Goal: Information Seeking & Learning: Learn about a topic

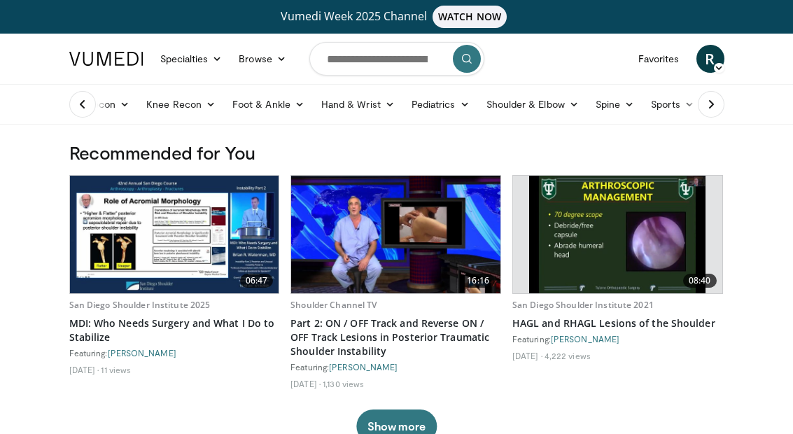
click at [87, 104] on icon at bounding box center [83, 104] width 14 height 14
click at [79, 97] on link "Hip Recon" at bounding box center [100, 104] width 78 height 28
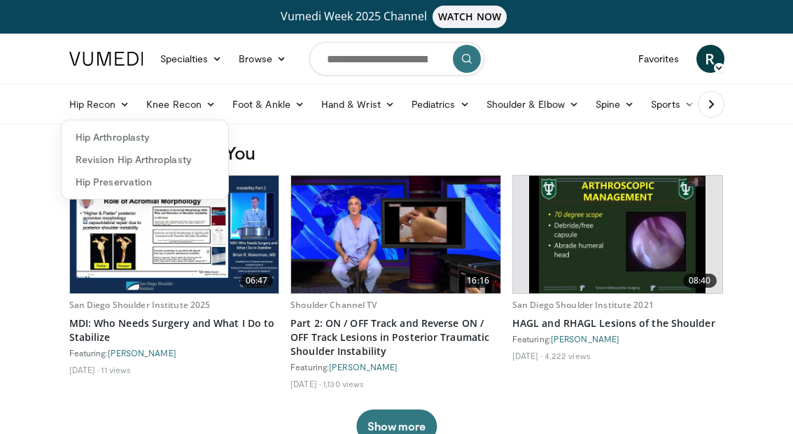
click at [78, 98] on link "Hip Recon" at bounding box center [100, 104] width 78 height 28
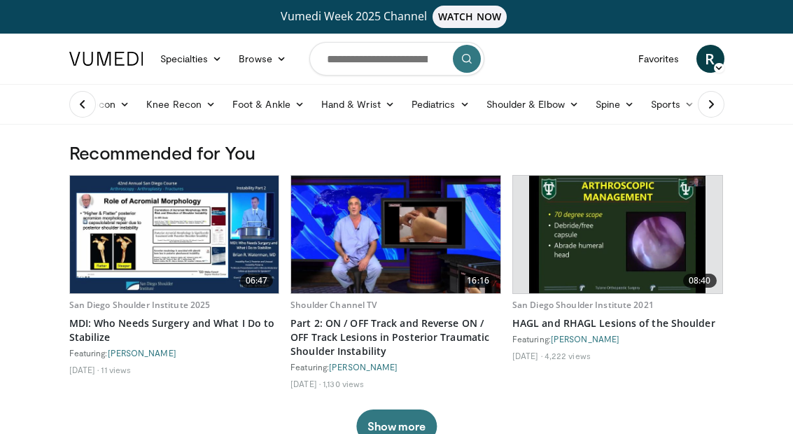
scroll to position [11, 0]
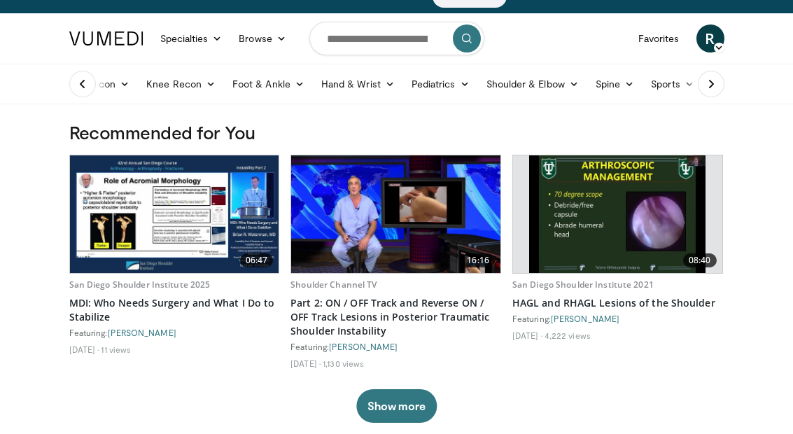
click at [520, 87] on button at bounding box center [711, 84] width 27 height 27
click at [520, 88] on link "Sports" at bounding box center [569, 84] width 60 height 28
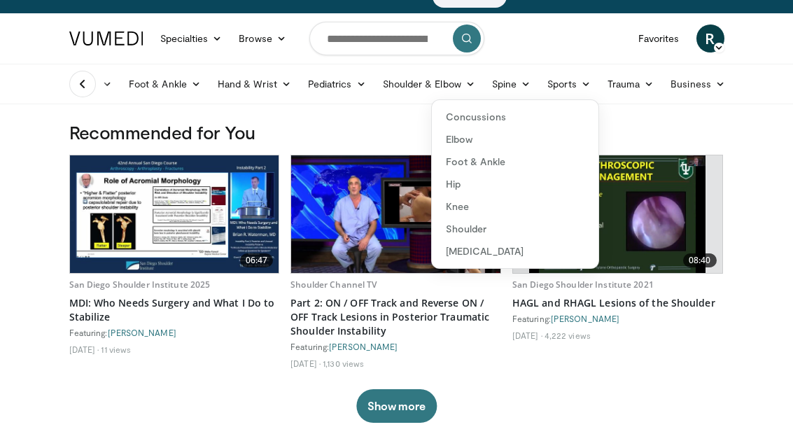
click at [482, 211] on link "Knee" at bounding box center [515, 206] width 167 height 22
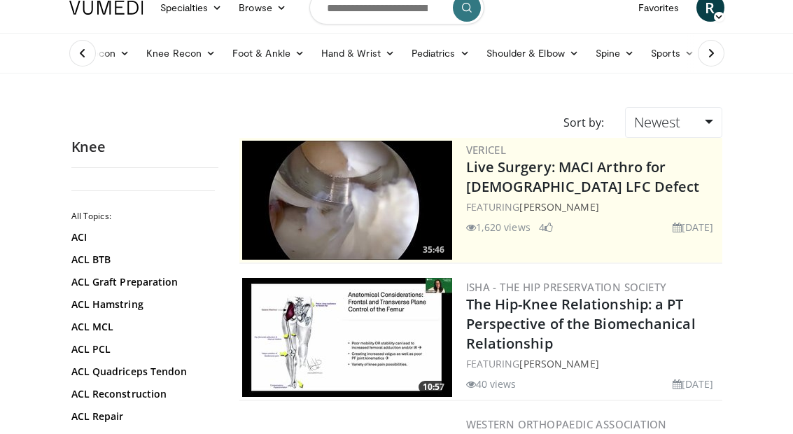
scroll to position [100, 0]
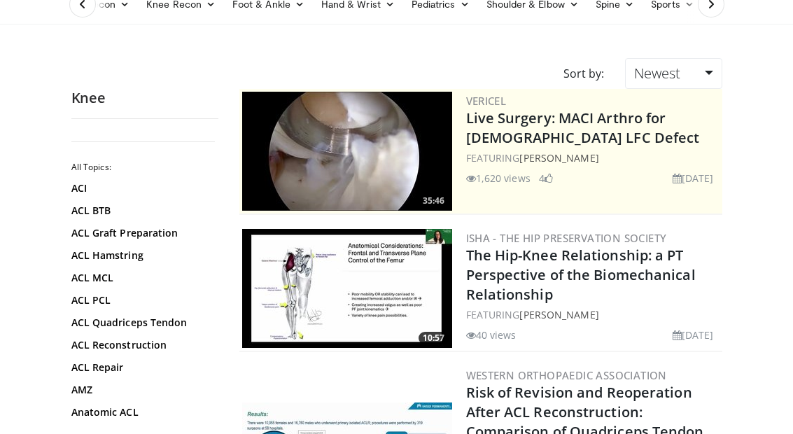
click at [266, 266] on img at bounding box center [347, 288] width 210 height 119
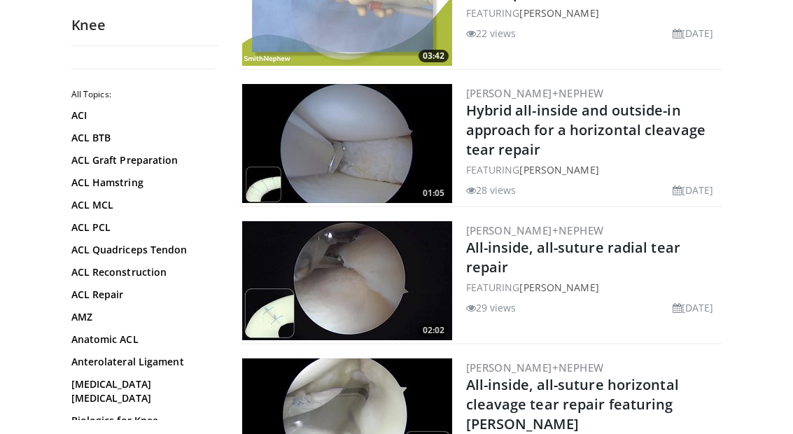
scroll to position [865, 0]
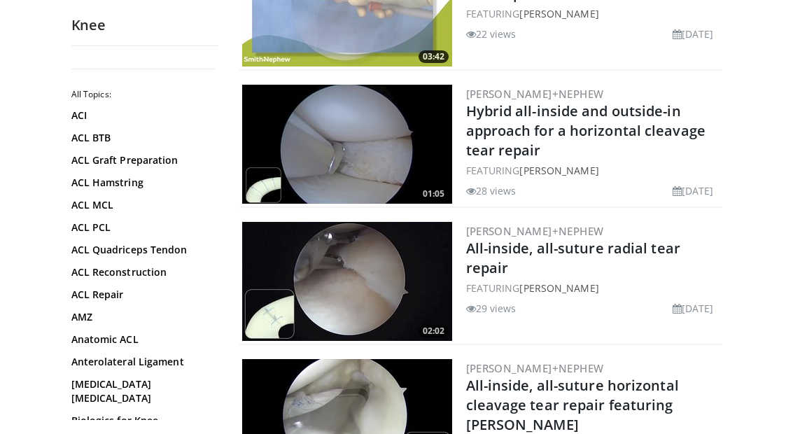
click at [338, 313] on img at bounding box center [347, 281] width 210 height 119
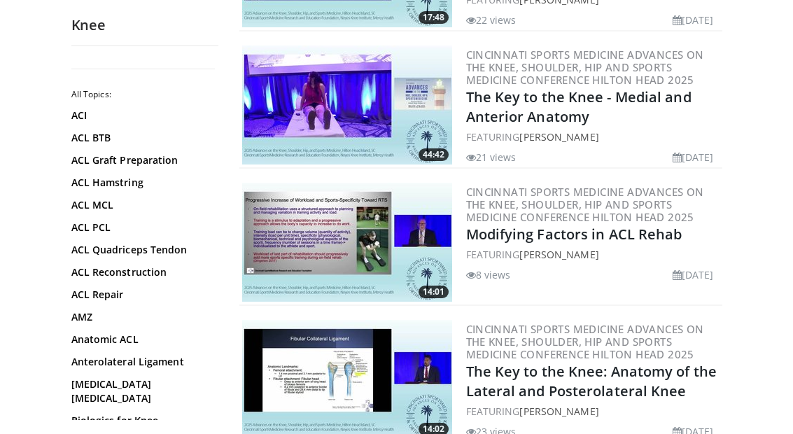
scroll to position [2305, 0]
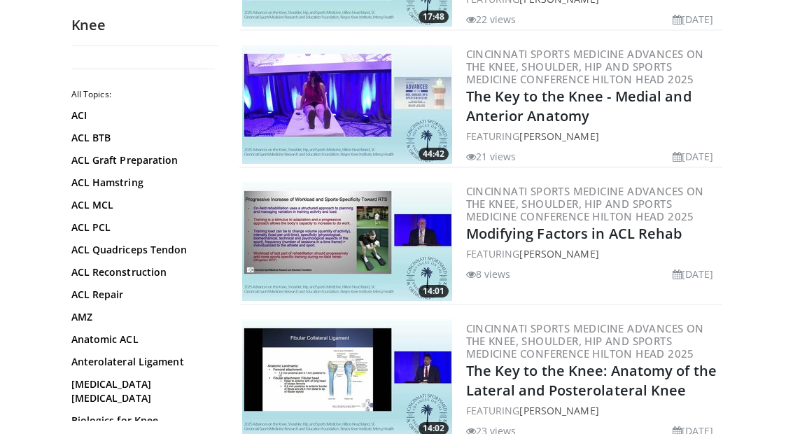
click at [326, 353] on img at bounding box center [347, 378] width 210 height 119
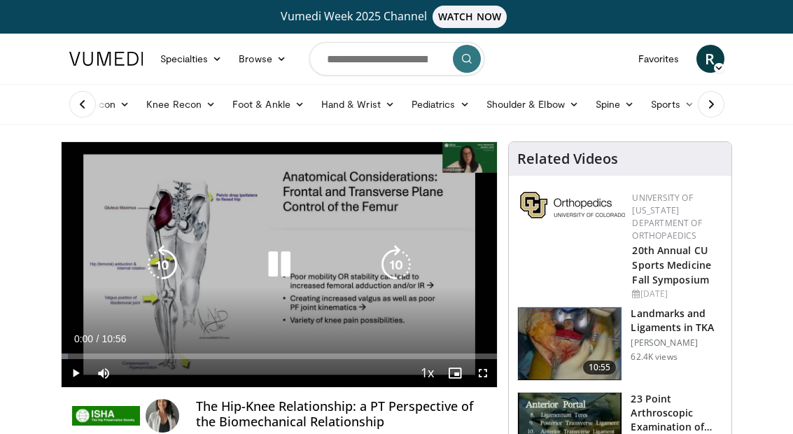
click at [495, 371] on span "Video Player" at bounding box center [483, 373] width 28 height 28
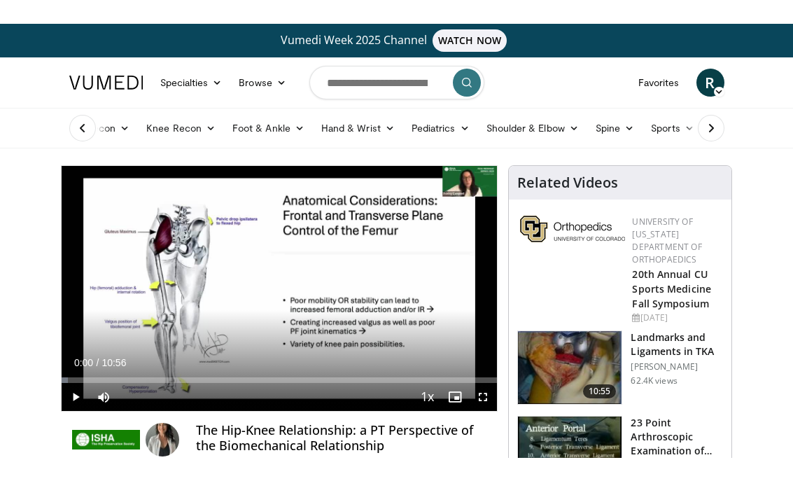
scroll to position [17, 0]
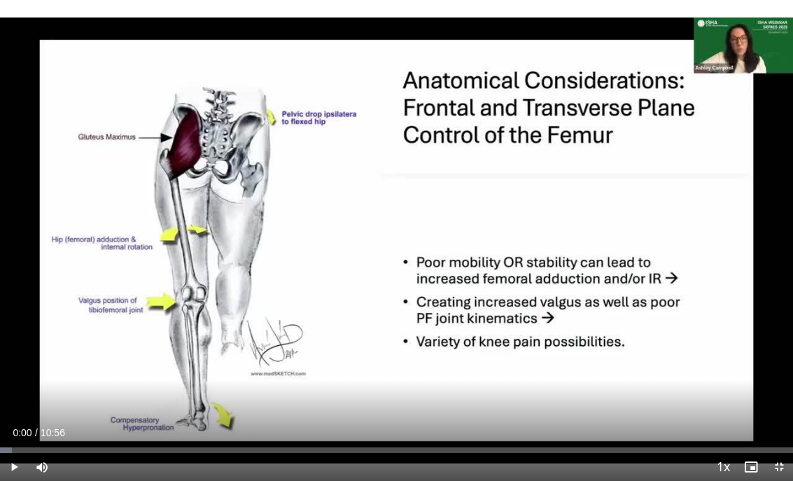
click at [751, 229] on div "10 seconds Tap to unmute" at bounding box center [396, 240] width 793 height 481
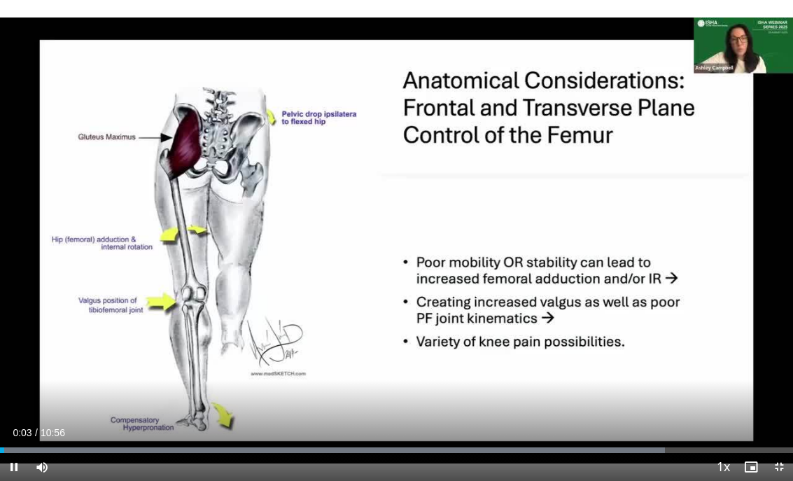
click at [740, 233] on div "10 seconds Tap to unmute" at bounding box center [396, 240] width 793 height 481
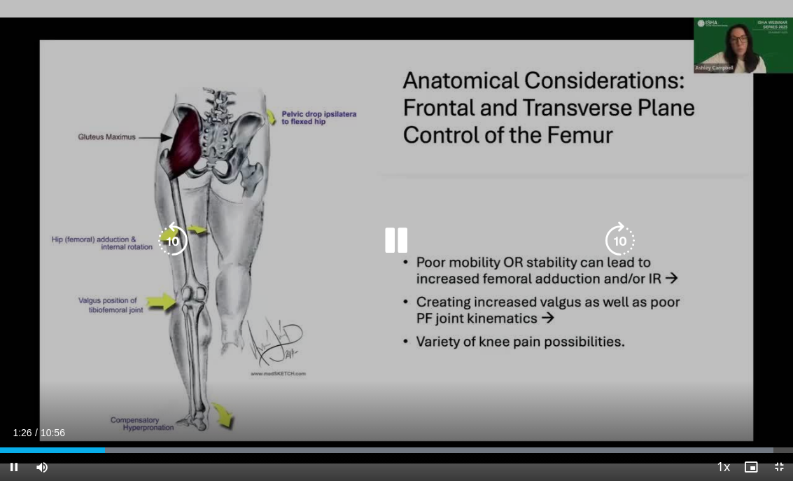
click at [402, 257] on icon "Video Player" at bounding box center [395, 240] width 39 height 39
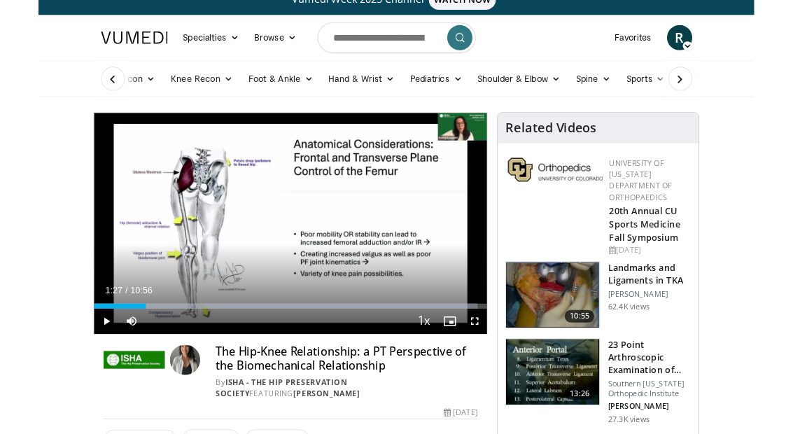
scroll to position [56, 0]
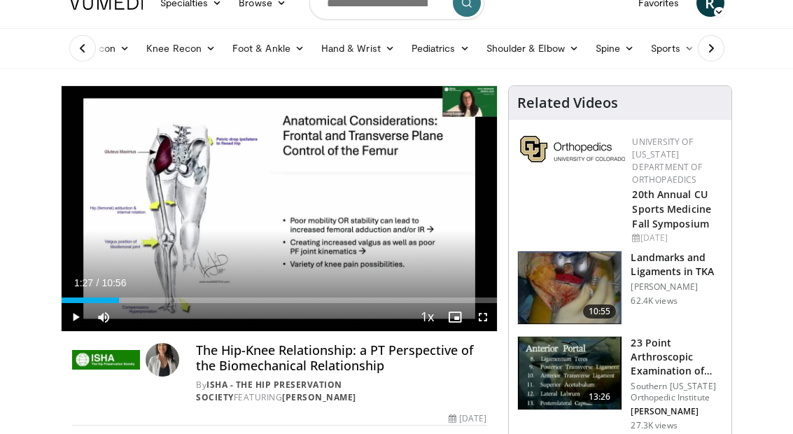
click at [136, 239] on div "10 seconds Tap to unmute" at bounding box center [280, 208] width 436 height 245
click at [496, 318] on span "Video Player" at bounding box center [483, 317] width 28 height 28
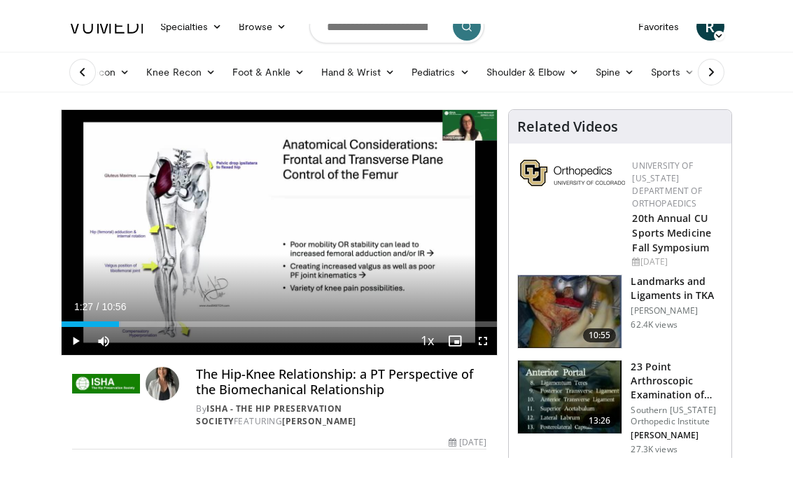
scroll to position [17, 0]
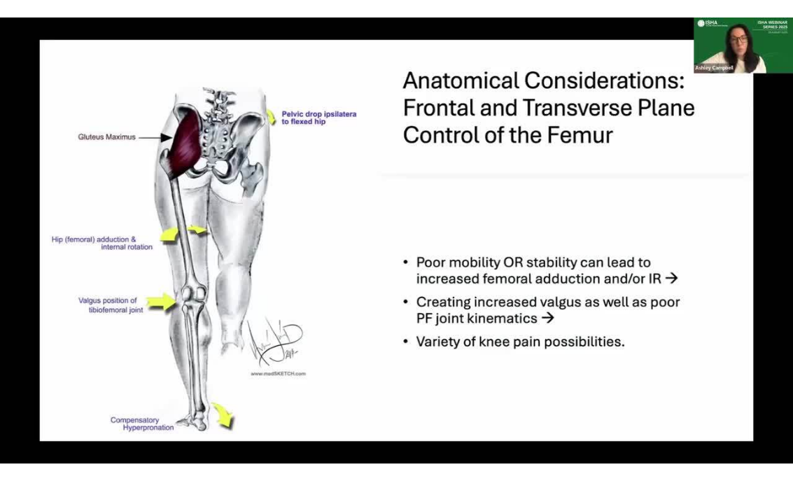
click at [53, 239] on div "10 seconds Tap to unmute" at bounding box center [396, 240] width 793 height 481
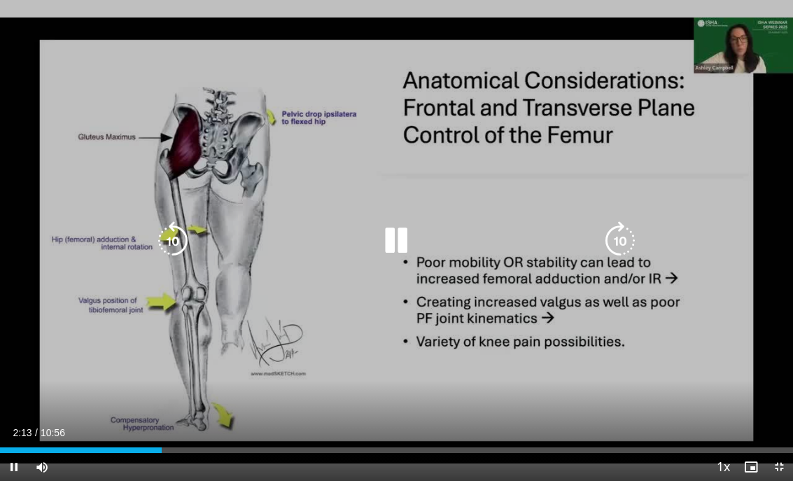
click at [391, 238] on icon "Video Player" at bounding box center [395, 240] width 39 height 39
click at [702, 167] on div "10 seconds Tap to unmute" at bounding box center [396, 240] width 793 height 481
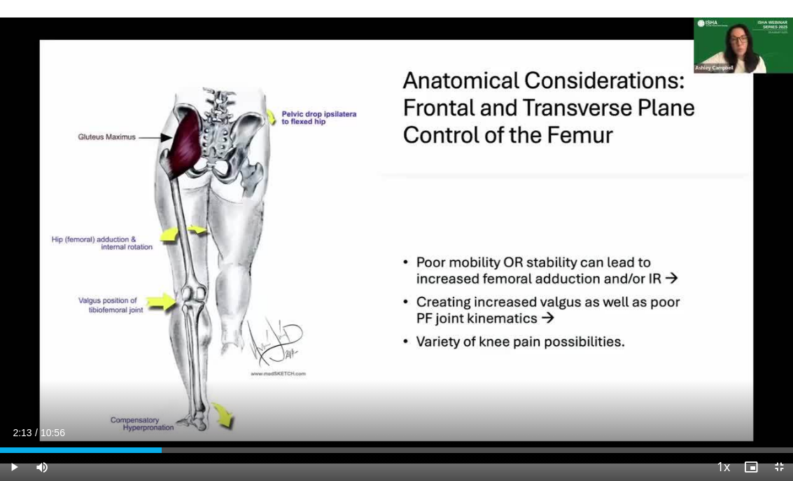
click at [703, 244] on div "10 seconds Tap to unmute" at bounding box center [396, 240] width 793 height 481
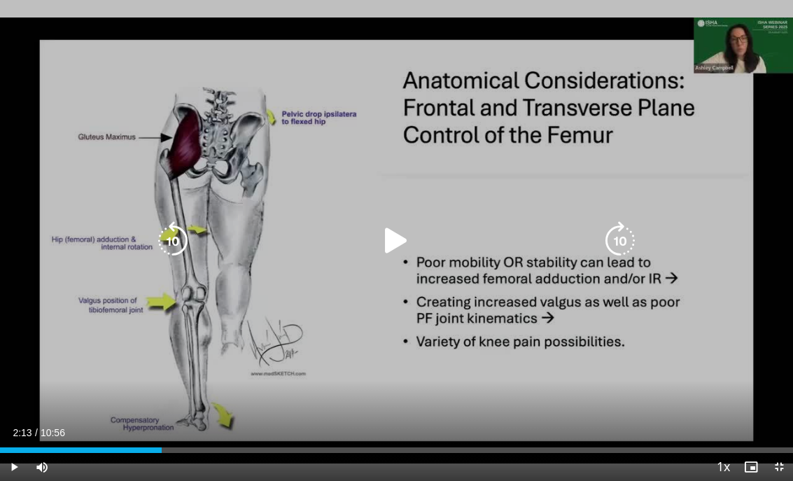
click at [390, 256] on icon "Video Player" at bounding box center [395, 240] width 39 height 39
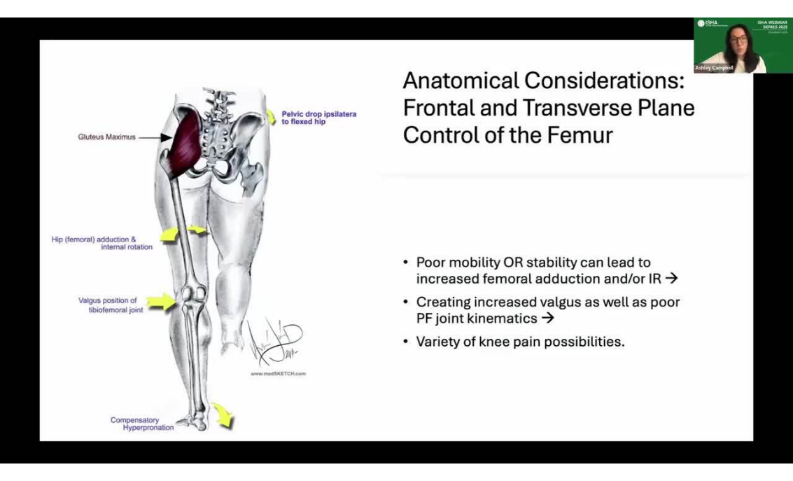
click at [57, 187] on div "10 seconds Tap to unmute" at bounding box center [396, 240] width 793 height 481
click at [78, 208] on div "10 seconds Tap to unmute" at bounding box center [396, 240] width 793 height 481
click at [719, 206] on div "10 seconds Tap to unmute" at bounding box center [396, 240] width 793 height 481
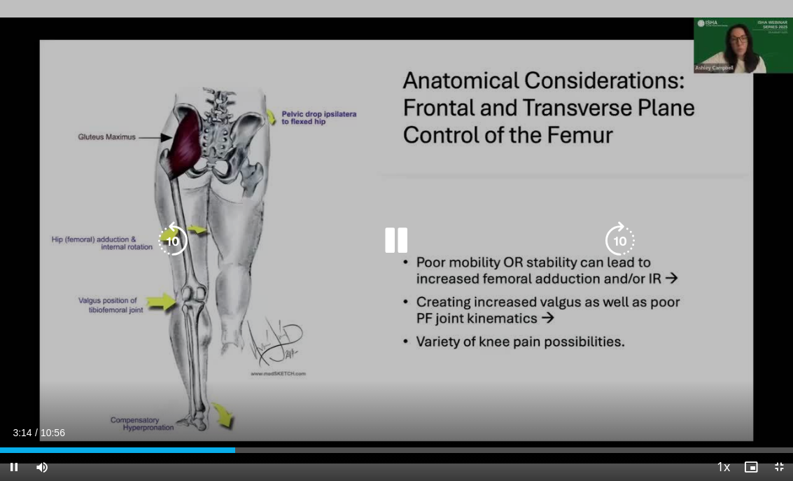
click at [399, 241] on icon "Video Player" at bounding box center [395, 240] width 39 height 39
click at [80, 236] on div "10 seconds Tap to unmute" at bounding box center [396, 240] width 793 height 481
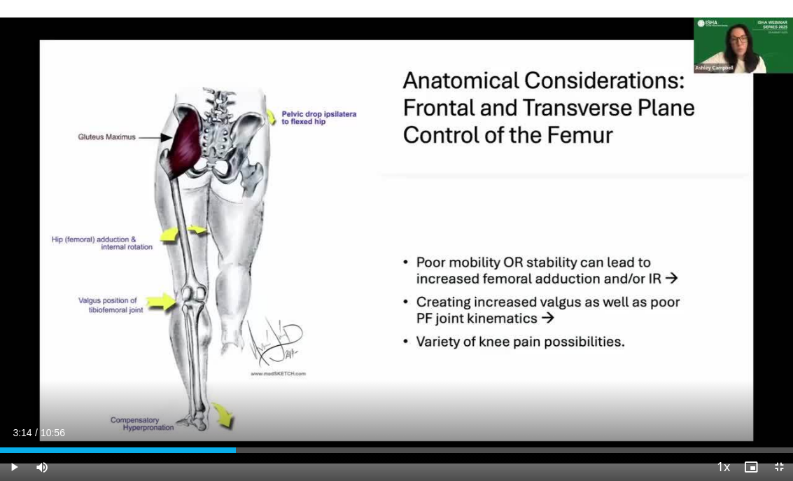
click at [543, 167] on div "10 seconds Tap to unmute" at bounding box center [396, 240] width 793 height 481
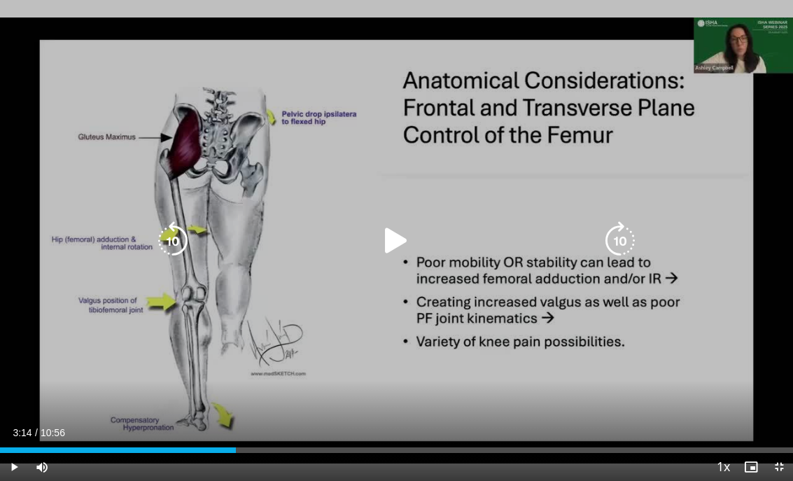
click at [410, 235] on icon "Video Player" at bounding box center [395, 240] width 39 height 39
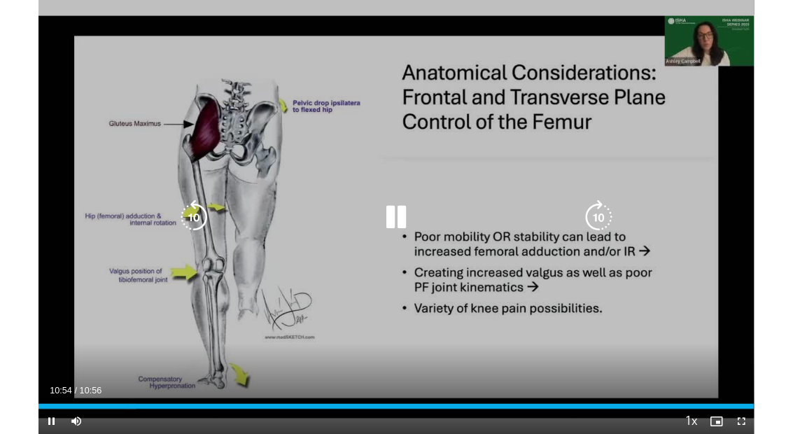
scroll to position [39, 0]
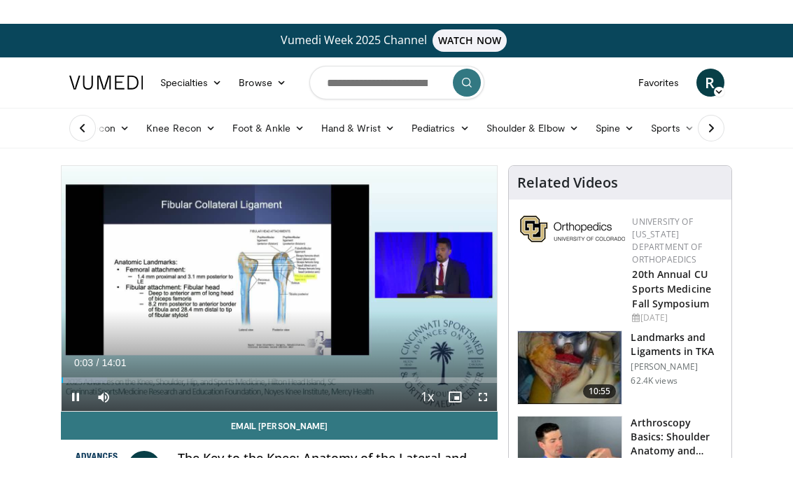
scroll to position [17, 0]
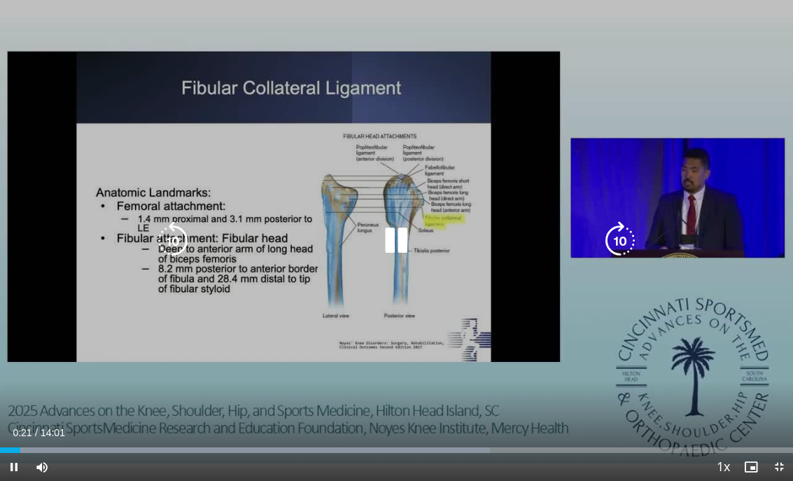
click at [395, 238] on icon "Video Player" at bounding box center [395, 240] width 39 height 39
click at [395, 243] on icon "Video Player" at bounding box center [395, 240] width 39 height 39
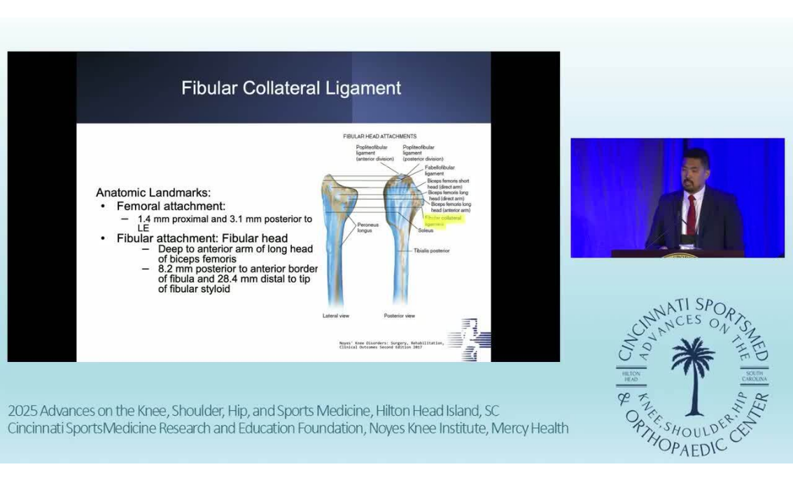
click at [102, 332] on div "10 seconds Tap to unmute" at bounding box center [396, 240] width 793 height 481
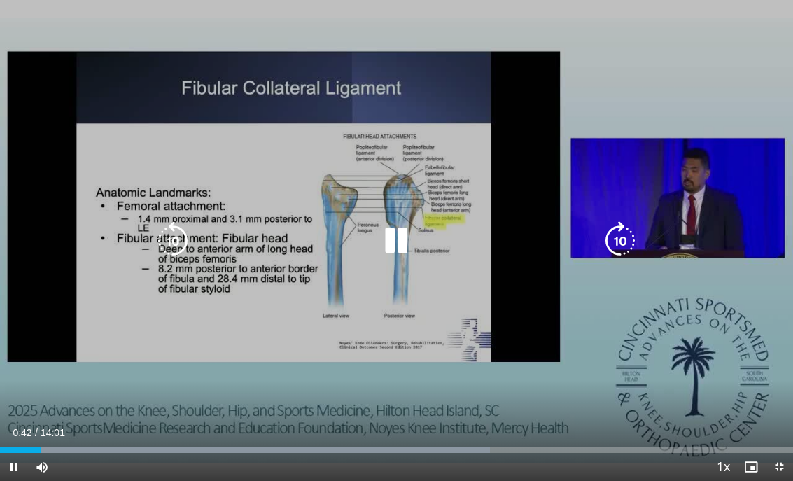
click at [63, 250] on div "10 seconds Tap to unmute" at bounding box center [396, 240] width 793 height 481
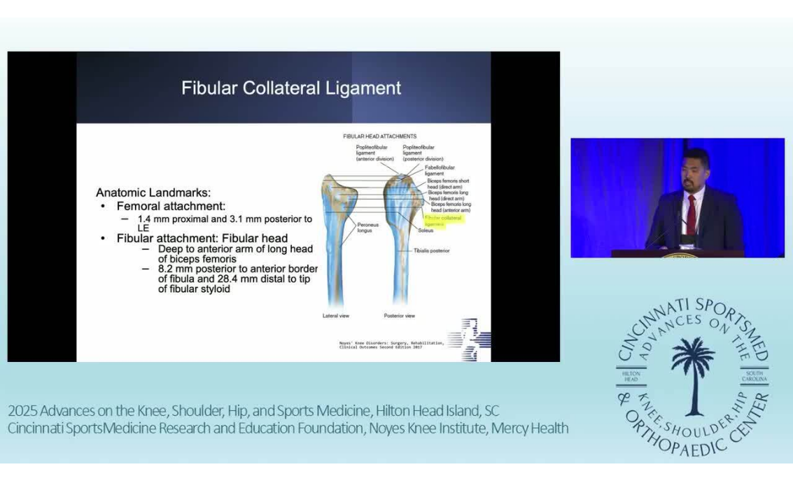
click at [48, 228] on div "10 seconds Tap to unmute" at bounding box center [396, 240] width 793 height 481
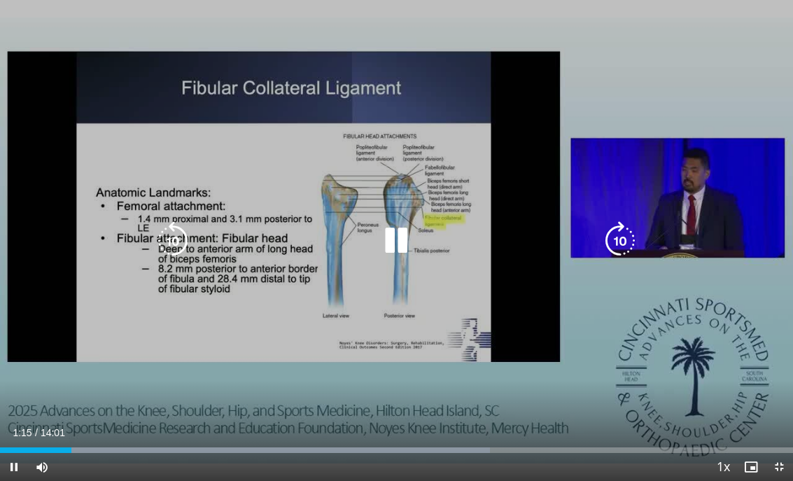
click at [51, 239] on div "10 seconds Tap to unmute" at bounding box center [396, 240] width 793 height 481
click at [186, 242] on icon "Video Player" at bounding box center [172, 240] width 39 height 39
click at [47, 201] on div "10 seconds Tap to unmute" at bounding box center [396, 240] width 793 height 481
click at [383, 241] on icon "Video Player" at bounding box center [395, 240] width 39 height 39
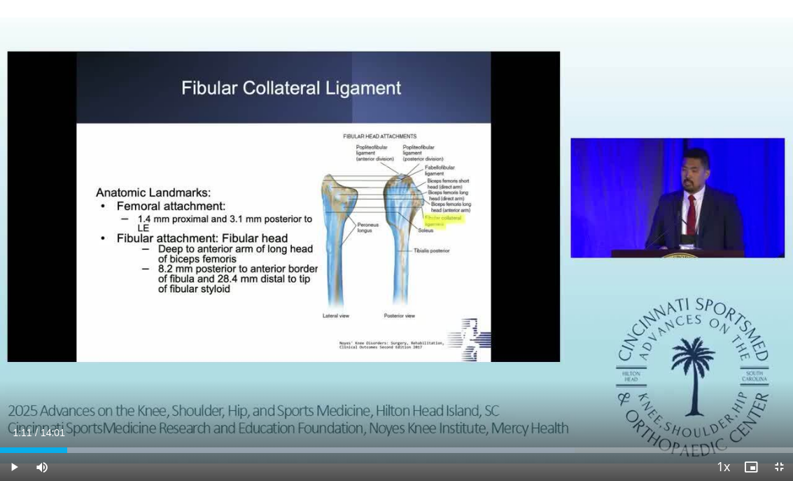
click at [57, 201] on div "10 seconds Tap to unmute" at bounding box center [396, 240] width 793 height 481
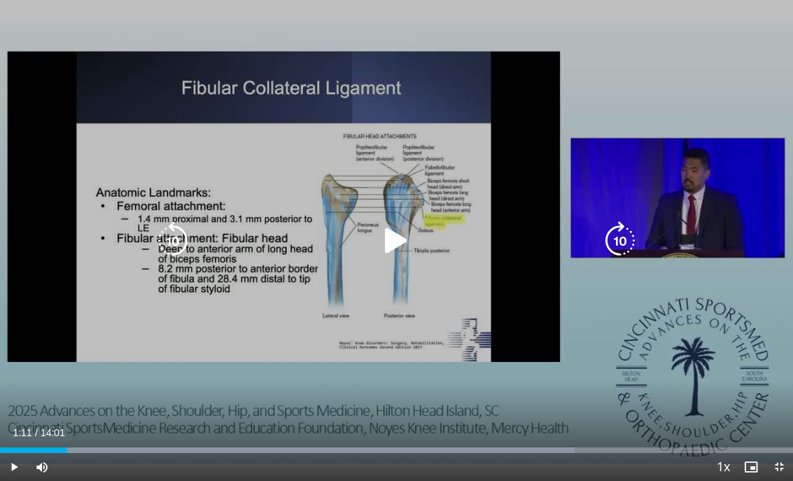
click at [389, 239] on icon "Video Player" at bounding box center [395, 240] width 39 height 39
click at [578, 152] on div "10 seconds Tap to unmute" at bounding box center [396, 240] width 793 height 481
click at [396, 257] on icon "Video Player" at bounding box center [395, 240] width 39 height 39
click at [404, 248] on icon "Video Player" at bounding box center [395, 240] width 39 height 39
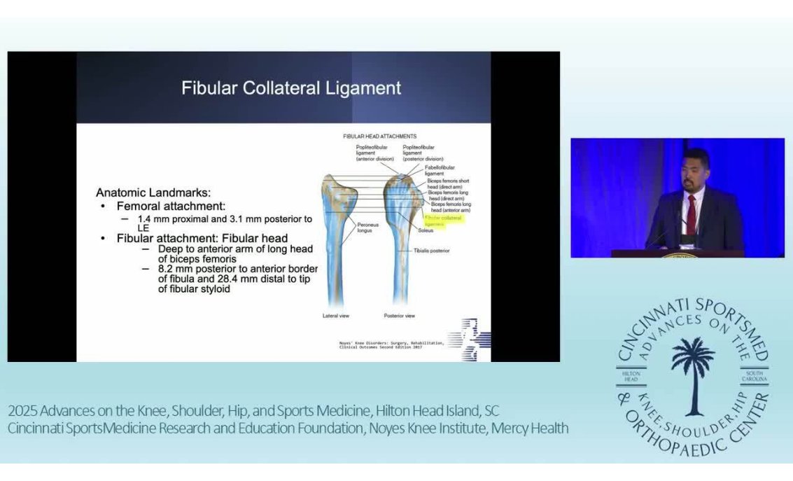
click at [71, 276] on div "10 seconds Tap to unmute" at bounding box center [396, 240] width 793 height 481
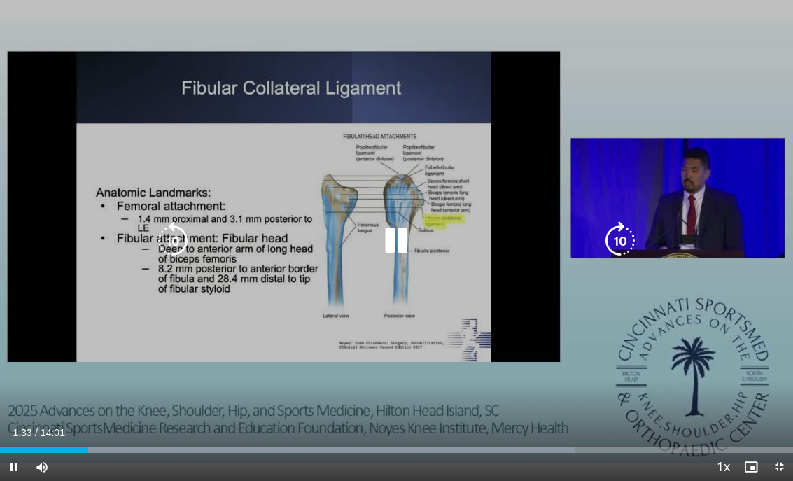
click at [65, 240] on div "10 seconds Tap to unmute" at bounding box center [396, 240] width 793 height 481
click at [66, 243] on div "10 seconds Tap to unmute" at bounding box center [396, 240] width 793 height 481
click at [59, 241] on div "10 seconds Tap to unmute" at bounding box center [396, 240] width 793 height 481
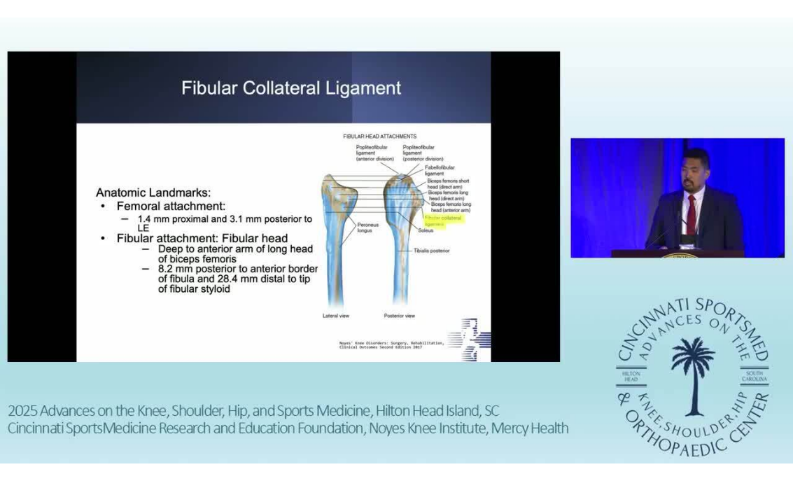
click at [48, 234] on div "10 seconds Tap to unmute" at bounding box center [396, 240] width 793 height 481
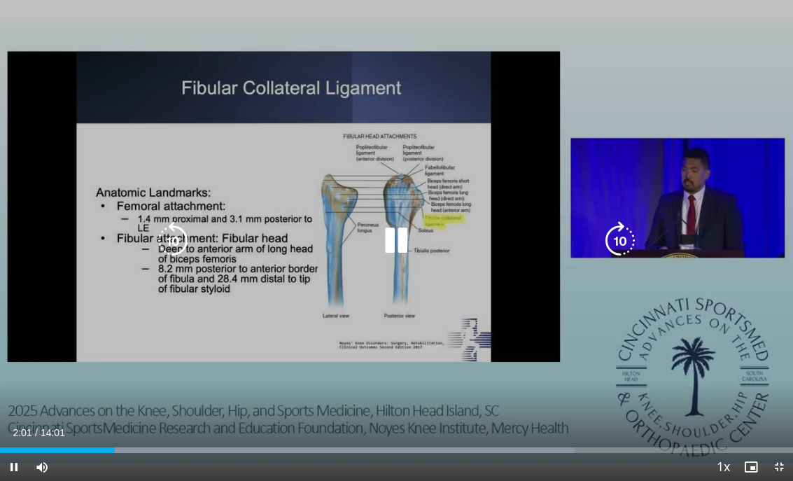
click at [396, 244] on icon "Video Player" at bounding box center [395, 240] width 39 height 39
